Goal: Task Accomplishment & Management: Manage account settings

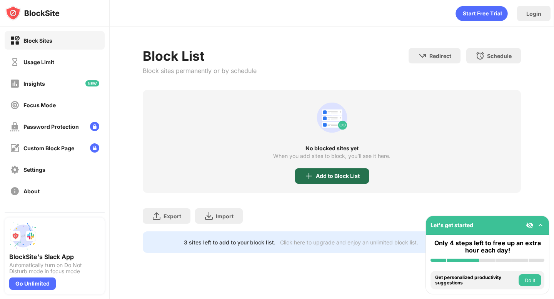
click at [324, 178] on div "Add to Block List" at bounding box center [338, 176] width 44 height 6
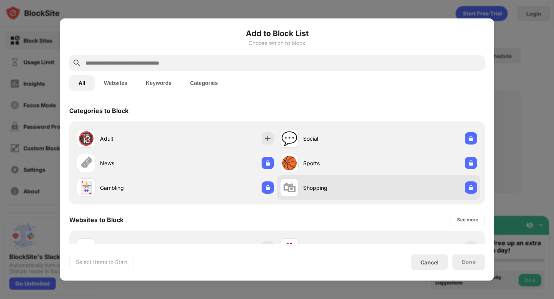
click at [476, 180] on div "🛍 Shopping" at bounding box center [378, 187] width 203 height 25
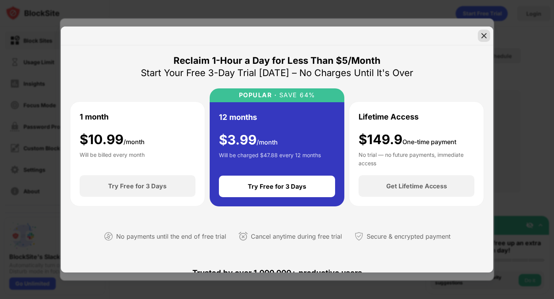
click at [484, 32] on img at bounding box center [484, 36] width 8 height 8
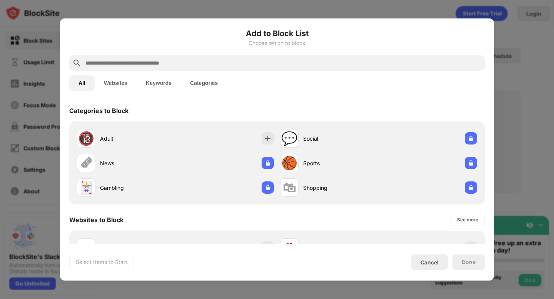
click at [288, 58] on input "text" at bounding box center [283, 62] width 397 height 9
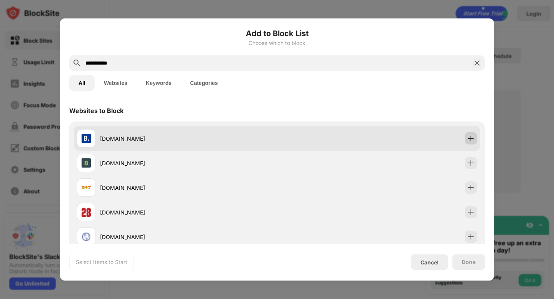
type input "**********"
click at [471, 135] on img at bounding box center [471, 139] width 8 height 8
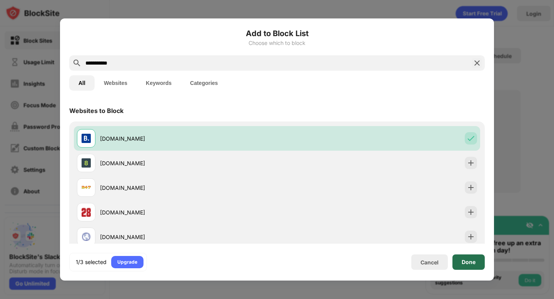
click at [466, 262] on div "Done" at bounding box center [469, 262] width 14 height 6
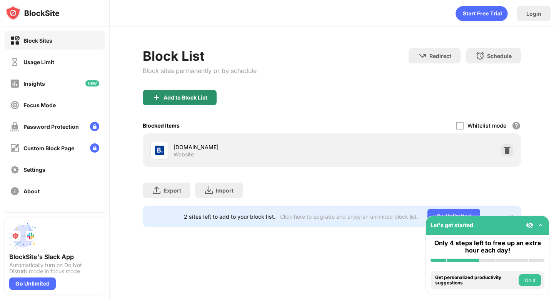
click at [197, 100] on div "Add to Block List" at bounding box center [186, 98] width 44 height 6
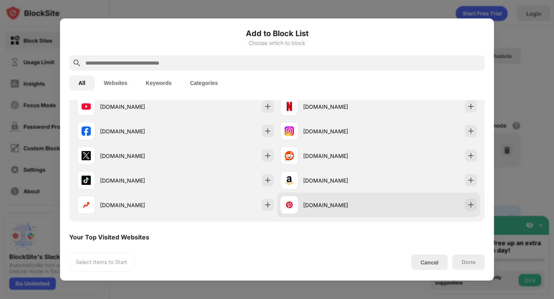
scroll to position [119, 0]
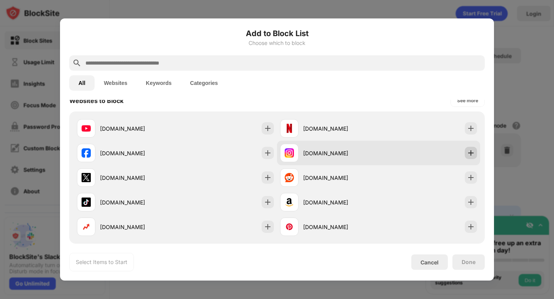
click at [468, 153] on img at bounding box center [471, 153] width 8 height 8
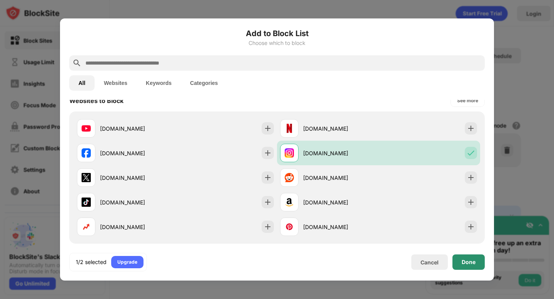
click at [464, 264] on div "Done" at bounding box center [469, 262] width 14 height 6
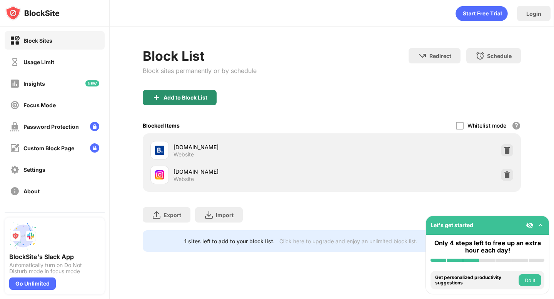
click at [160, 97] on img at bounding box center [156, 97] width 9 height 9
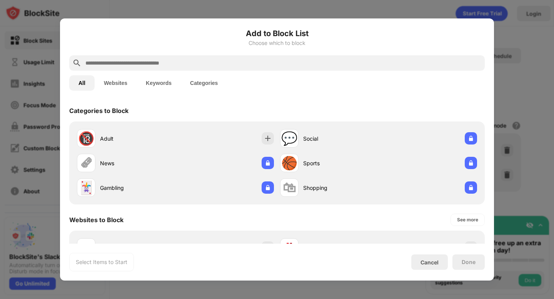
click at [199, 65] on input "text" at bounding box center [283, 62] width 397 height 9
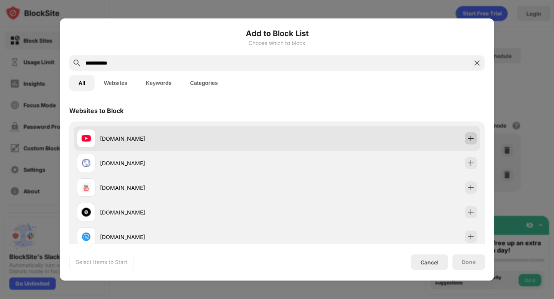
type input "**********"
click at [473, 140] on img at bounding box center [471, 139] width 8 height 8
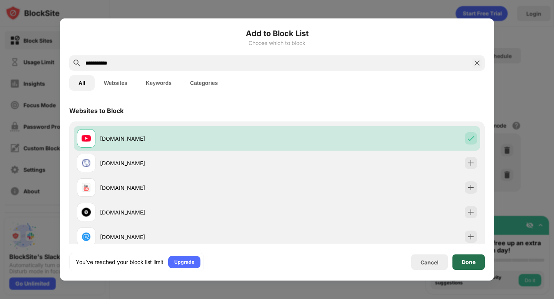
click at [470, 266] on div "Done" at bounding box center [469, 262] width 14 height 6
